Goal: Check status: Check status

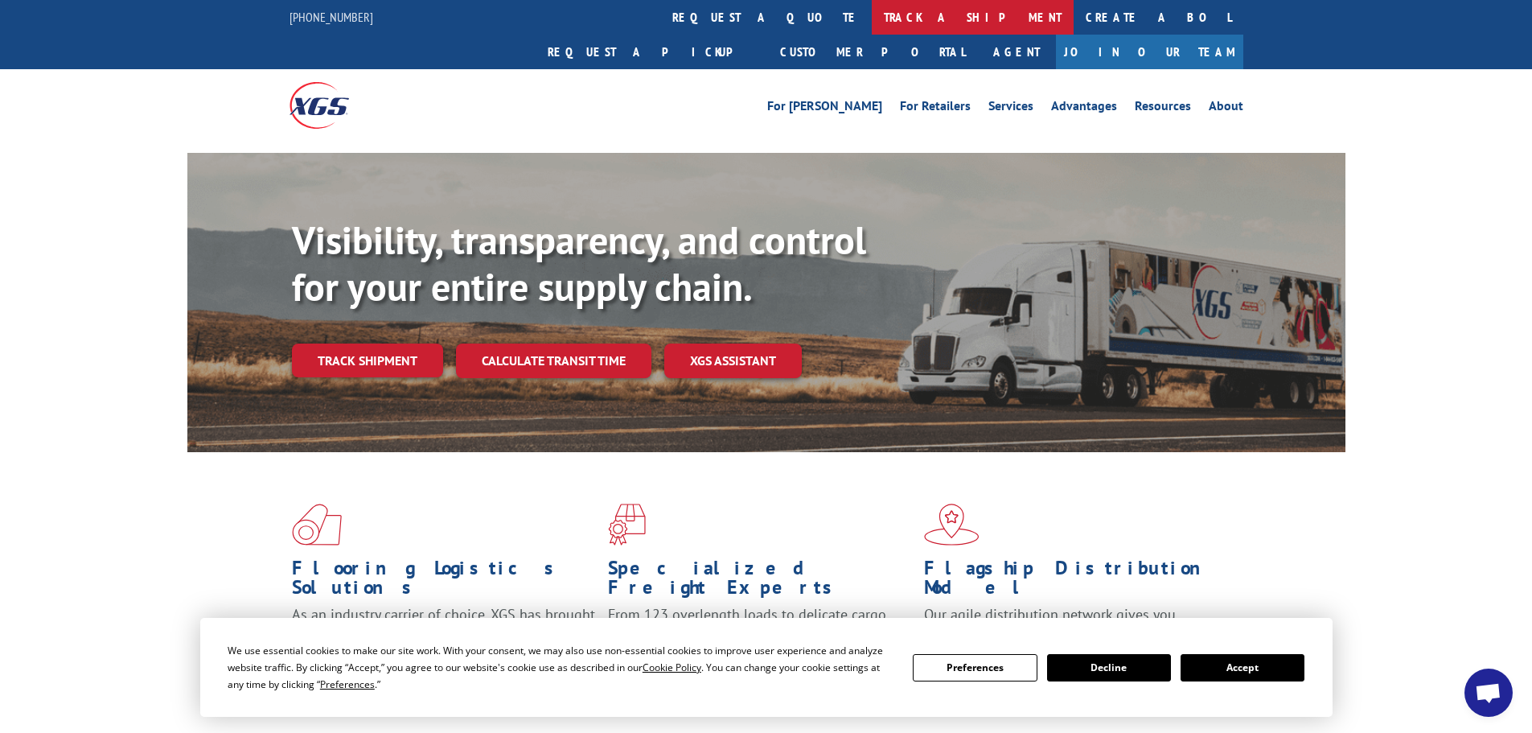
click at [872, 13] on link "track a shipment" at bounding box center [973, 17] width 202 height 35
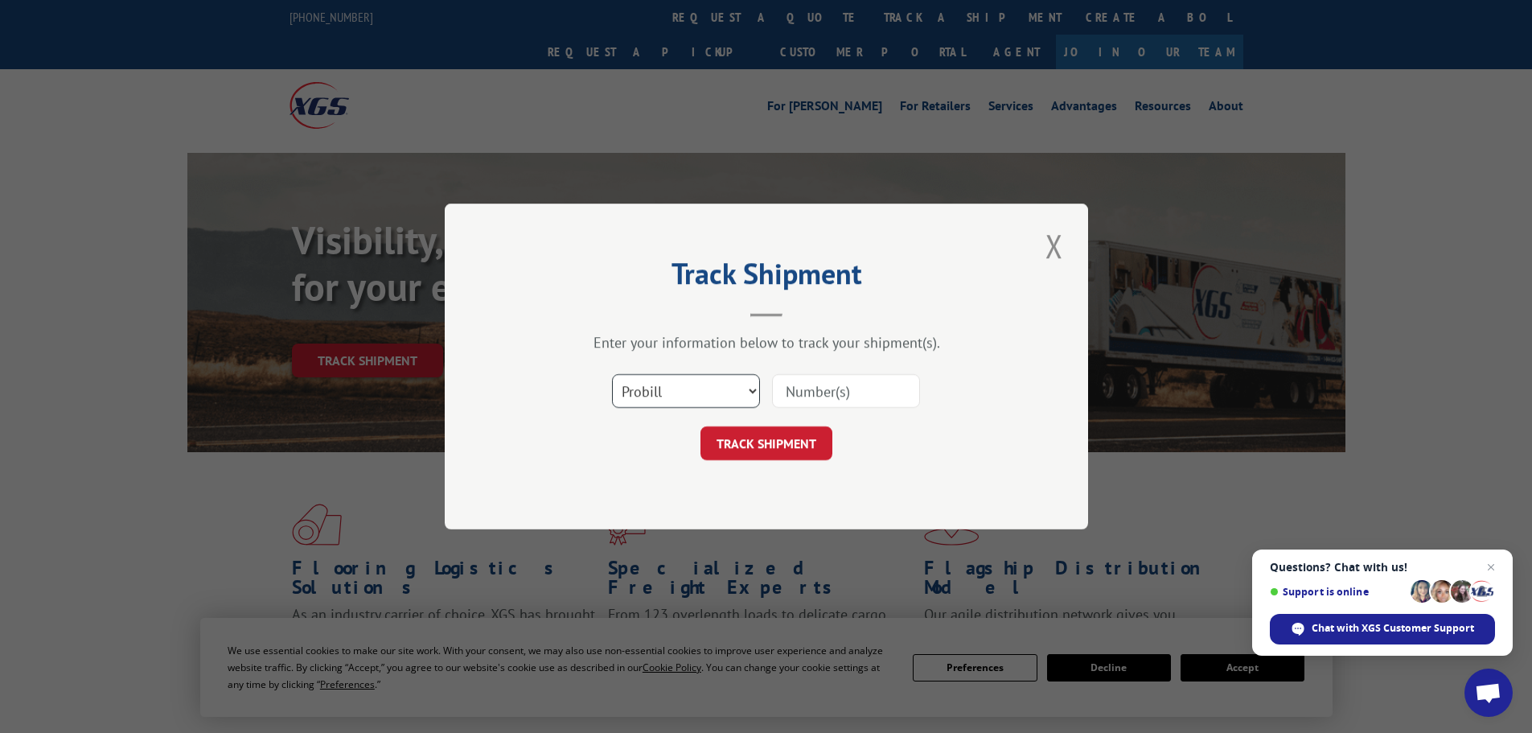
click at [751, 392] on select "Select category... Probill BOL PO" at bounding box center [686, 391] width 148 height 34
select select "bol"
click at [612, 374] on select "Select category... Probill BOL PO" at bounding box center [686, 391] width 148 height 34
paste input "4896232"
type input "4896232"
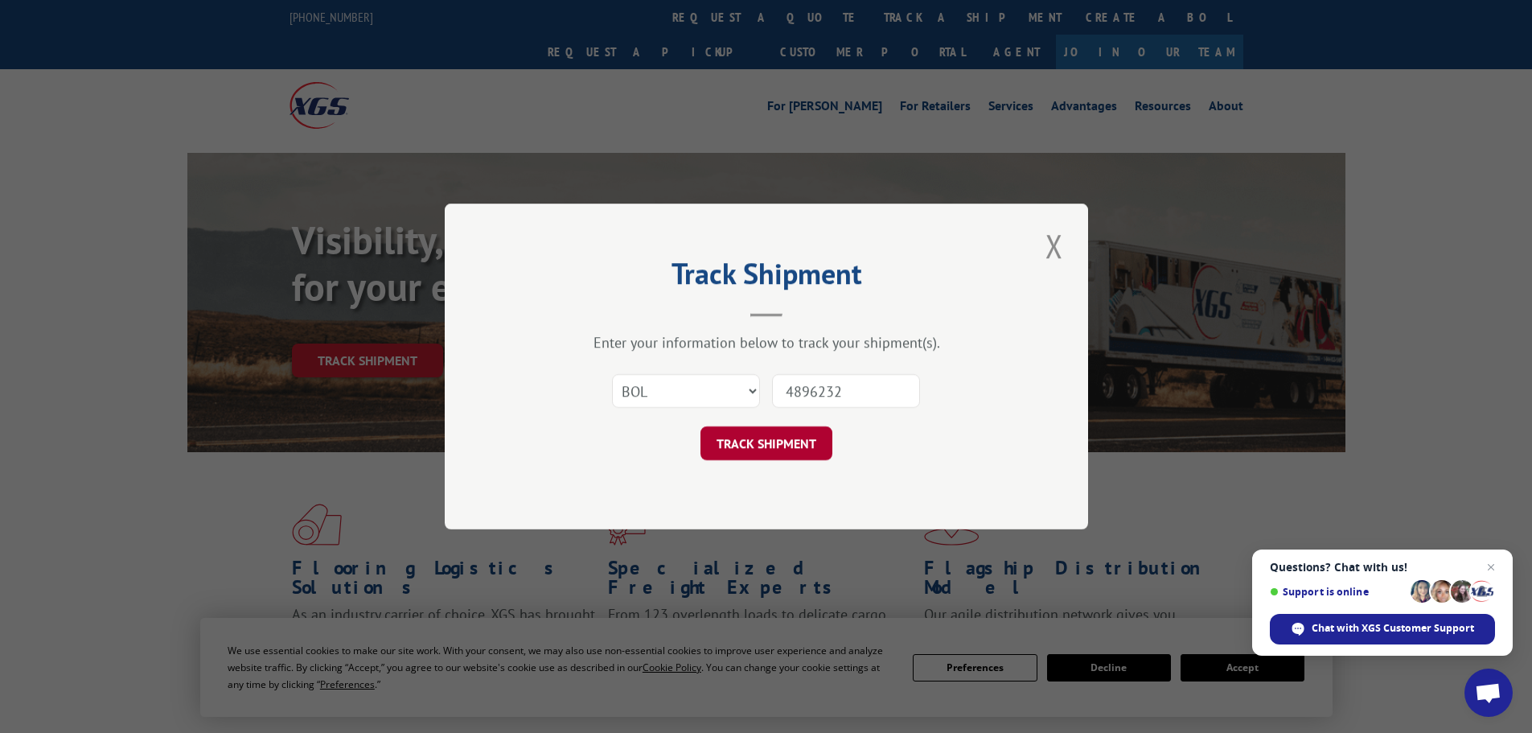
click at [757, 435] on button "TRACK SHIPMENT" at bounding box center [767, 443] width 132 height 34
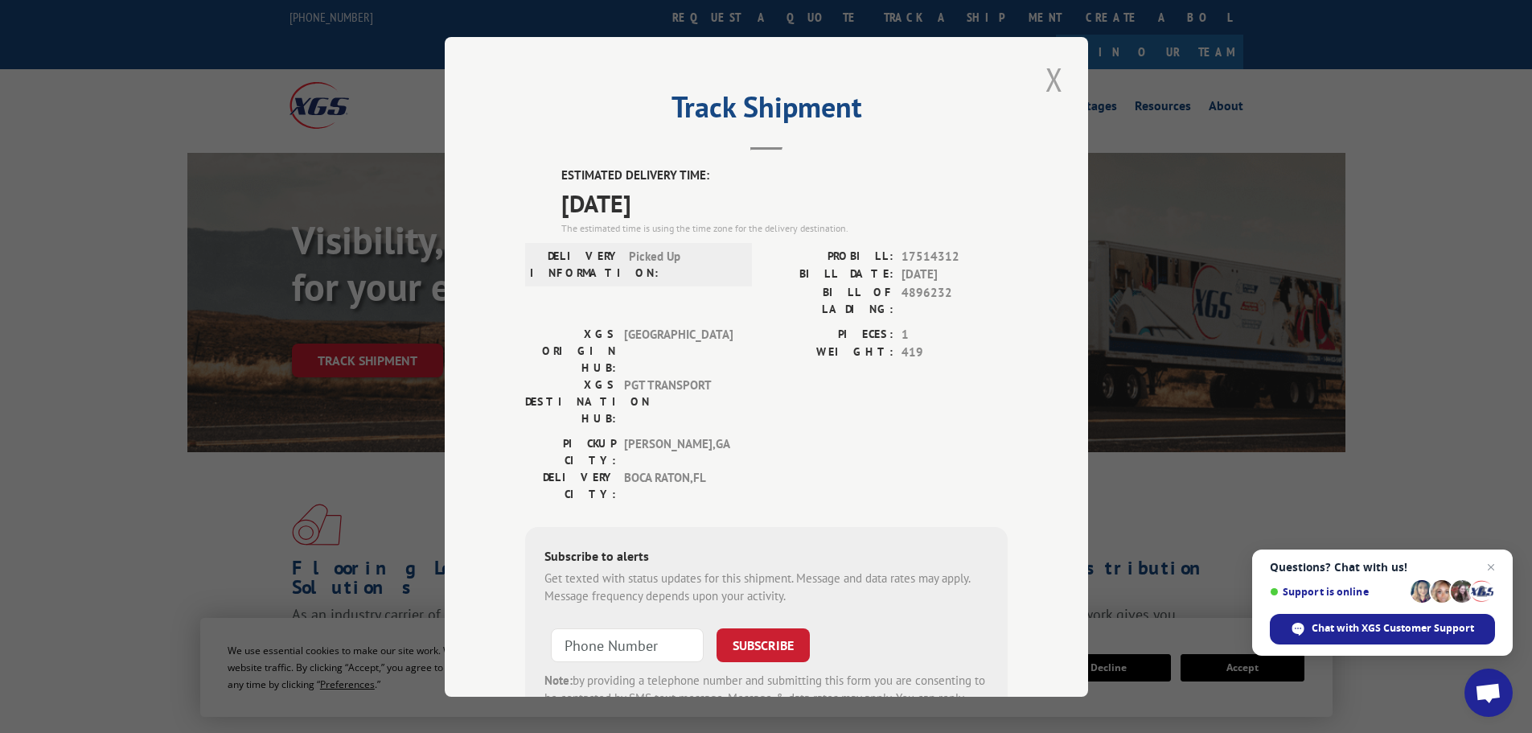
click at [1047, 72] on button "Close modal" at bounding box center [1054, 79] width 27 height 44
